Goal: Information Seeking & Learning: Learn about a topic

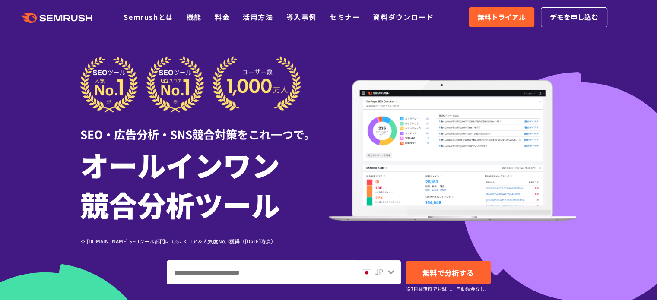
click at [66, 21] on icon ".cls {fill: #FF642D;}" at bounding box center [58, 18] width 98 height 10
